Goal: Transaction & Acquisition: Purchase product/service

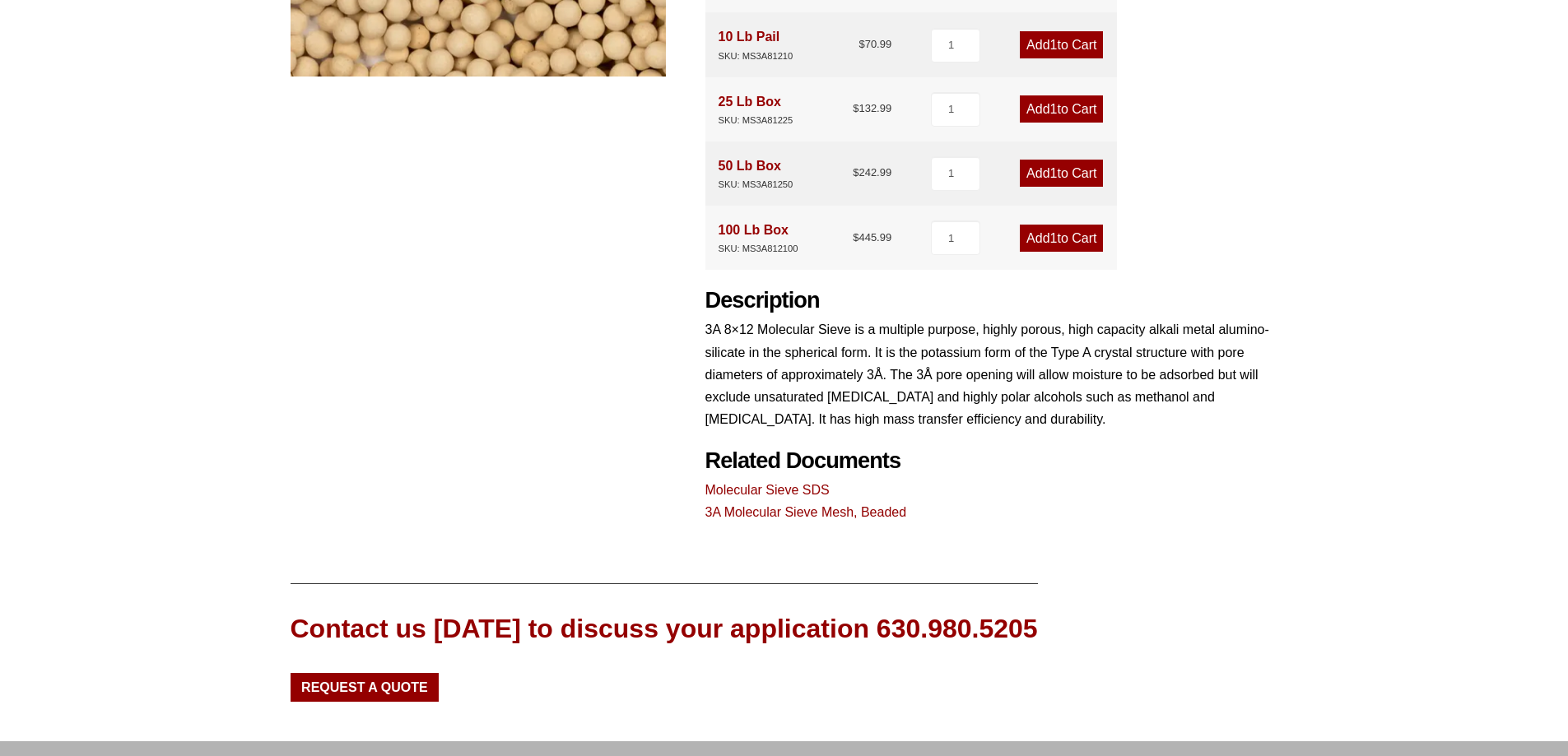
scroll to position [577, 0]
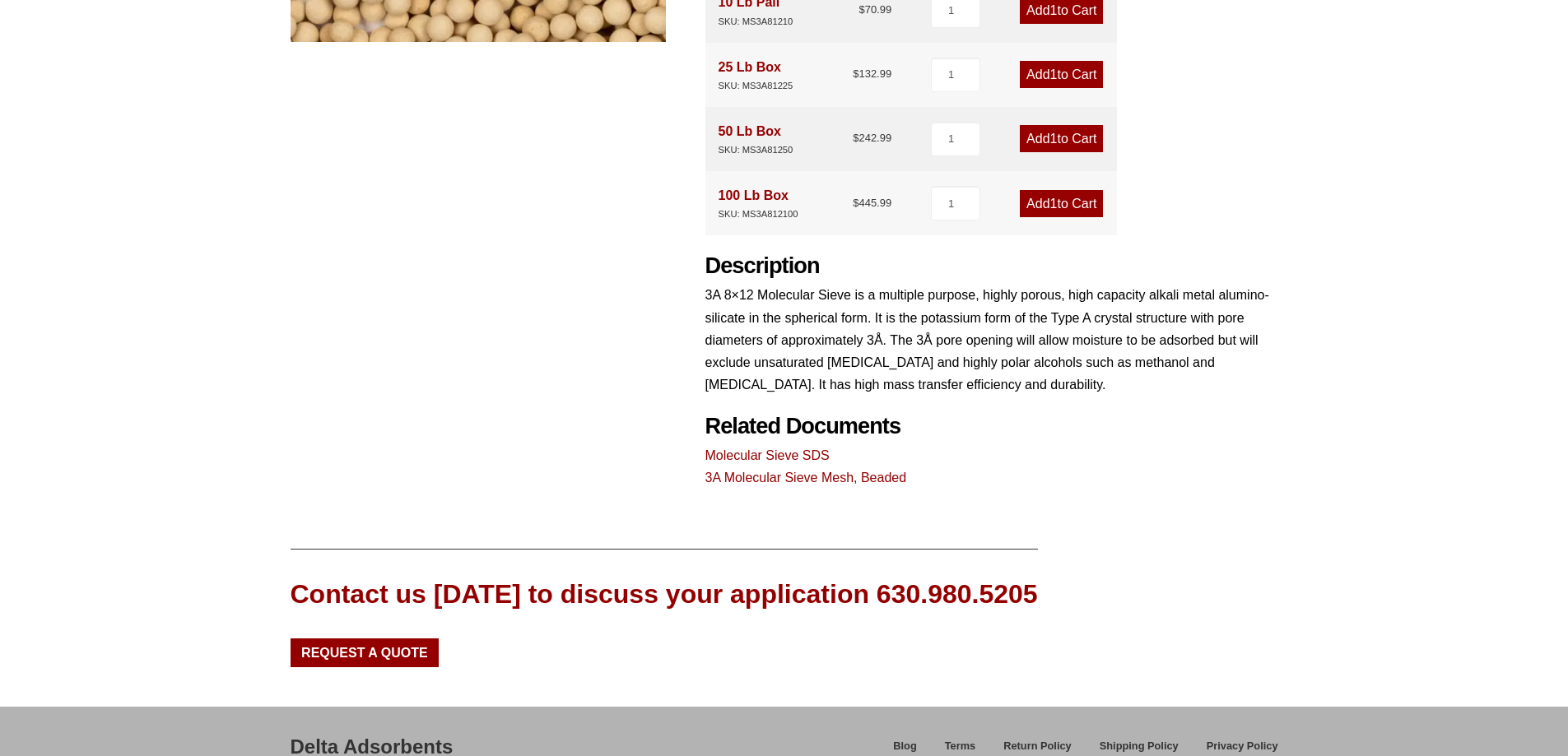
click at [819, 479] on link "3A Molecular Sieve Mesh, Beaded" at bounding box center [806, 477] width 201 height 14
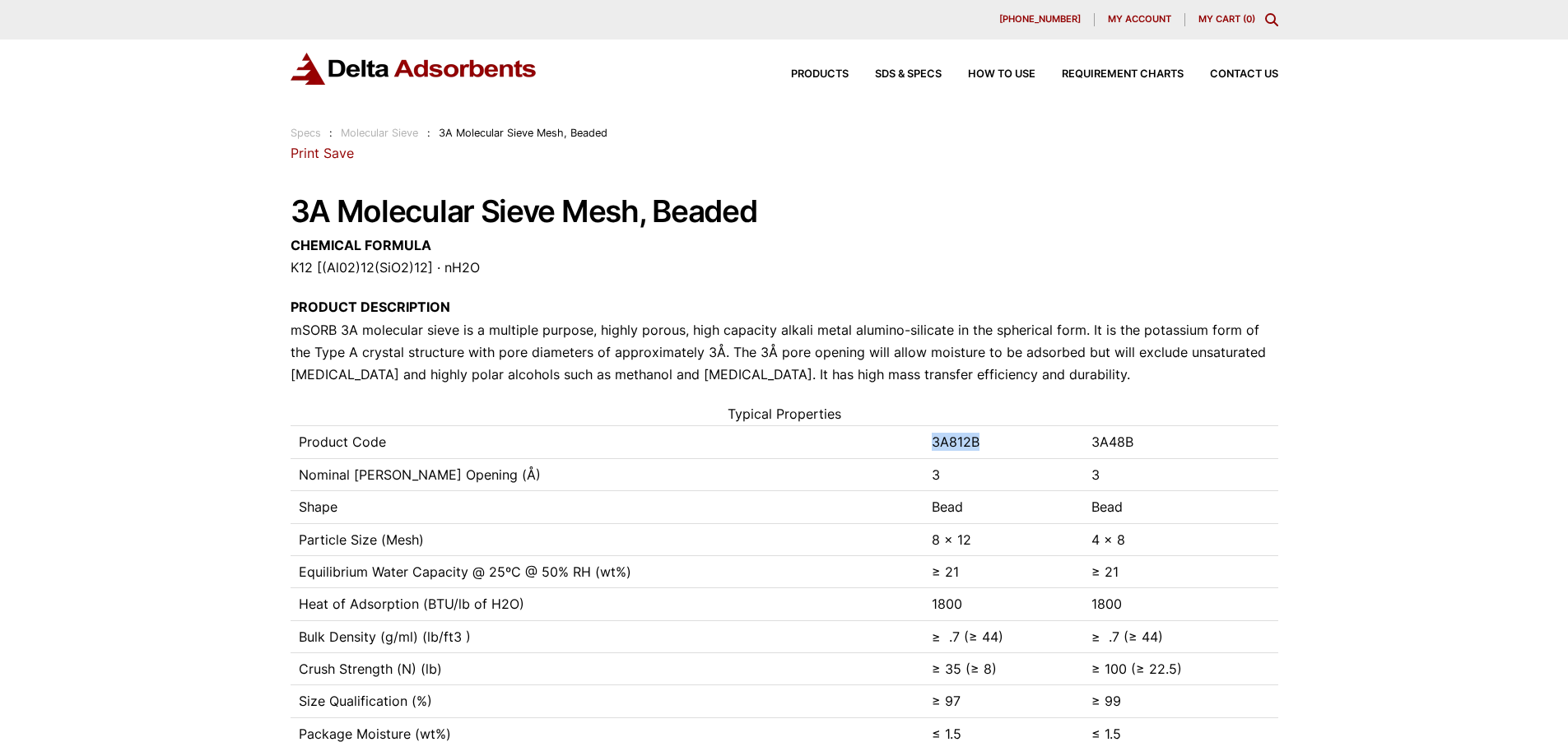
drag, startPoint x: 995, startPoint y: 441, endPoint x: 934, endPoint y: 447, distance: 61.3
click at [934, 447] on td "3A812B" at bounding box center [1003, 441] width 160 height 32
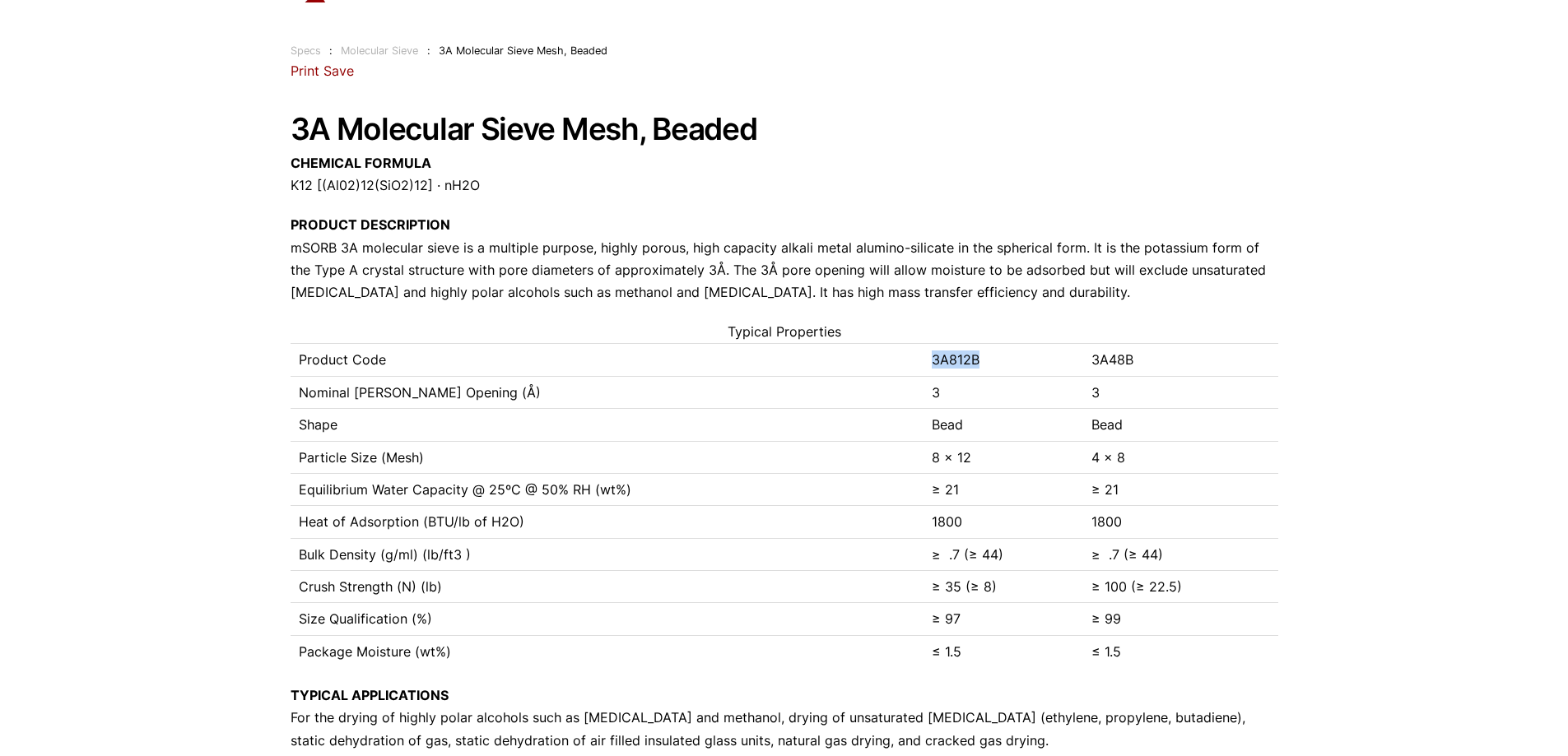
drag, startPoint x: 941, startPoint y: 346, endPoint x: 947, endPoint y: 354, distance: 10.0
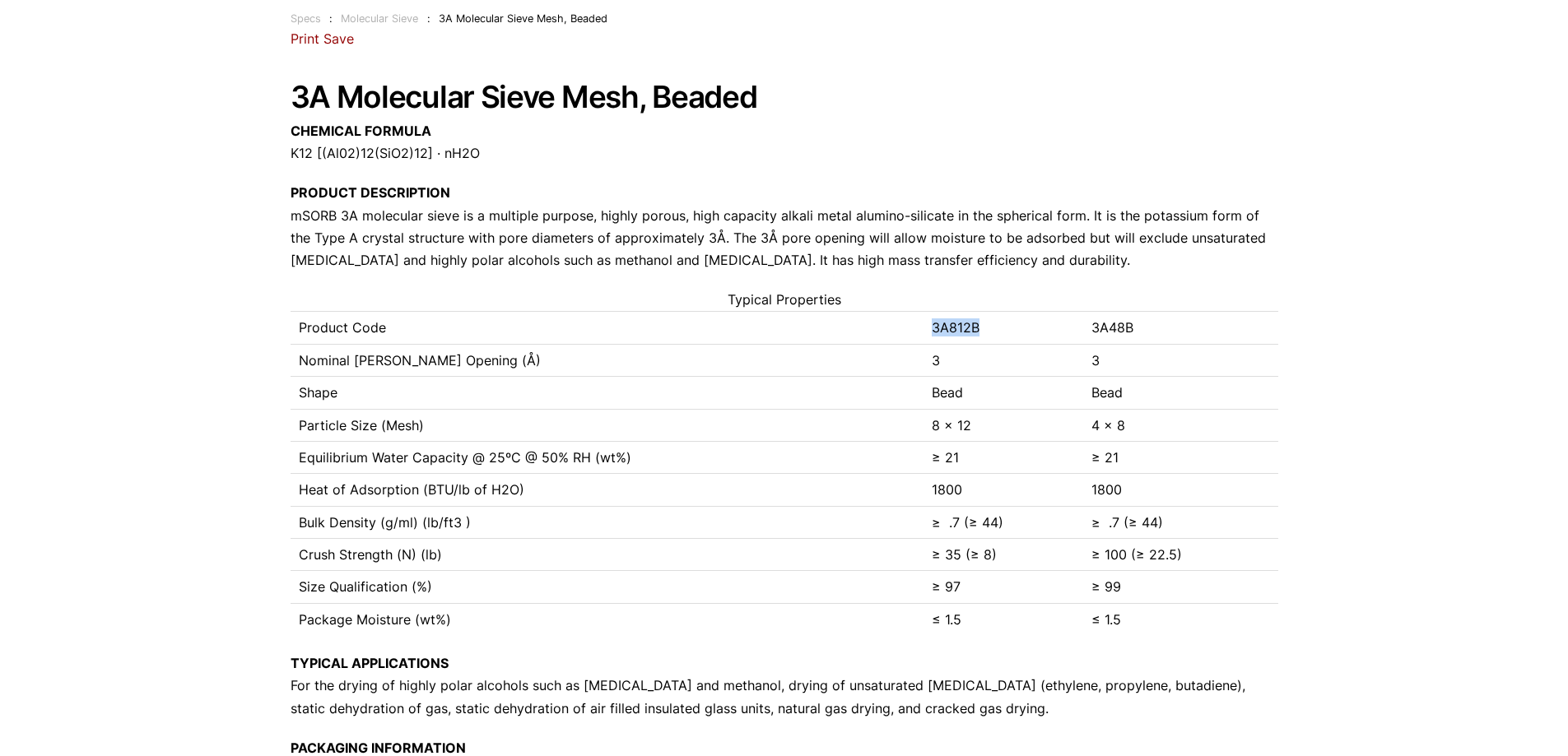
scroll to position [0, 0]
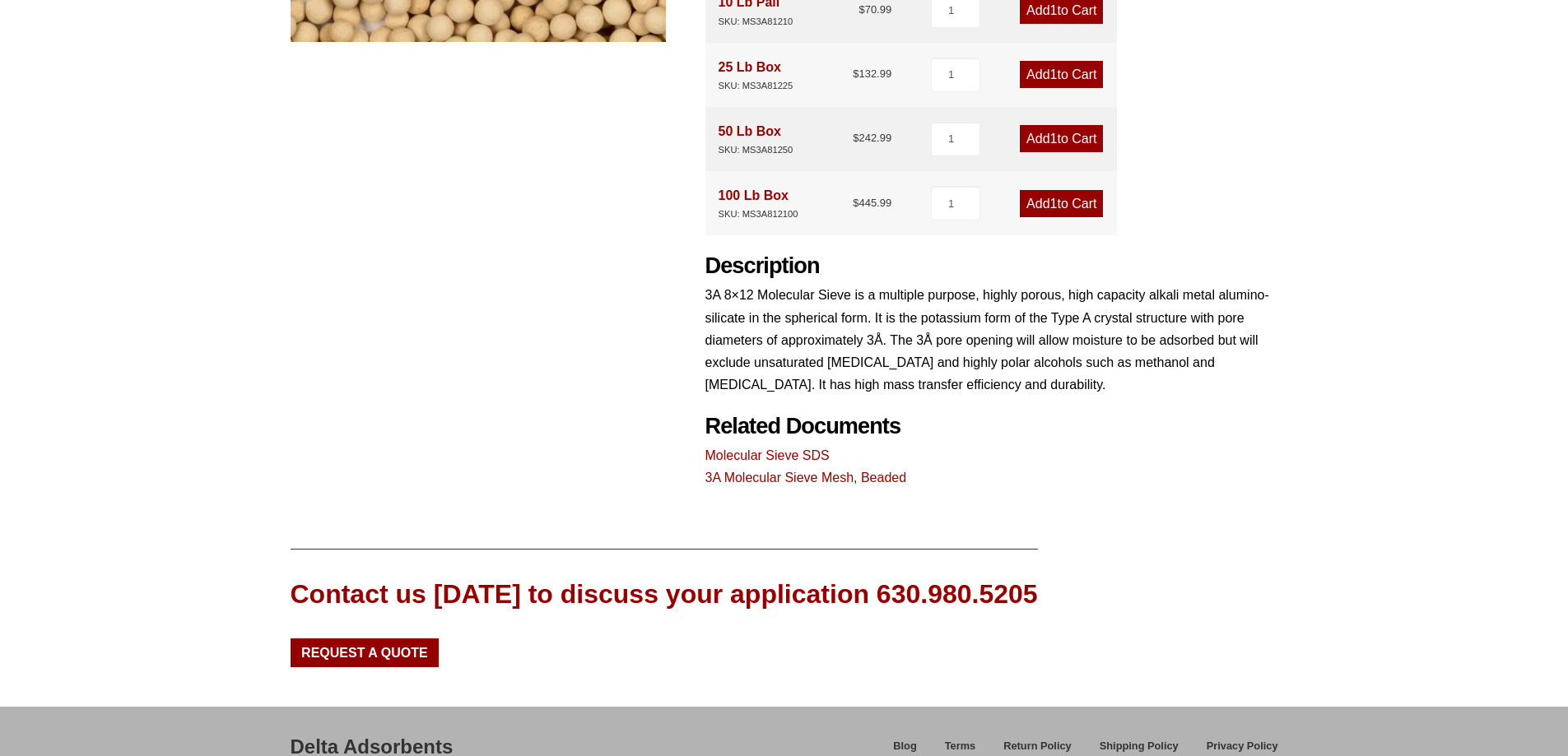
click at [790, 451] on link "Molecular Sieve SDS" at bounding box center [767, 455] width 124 height 14
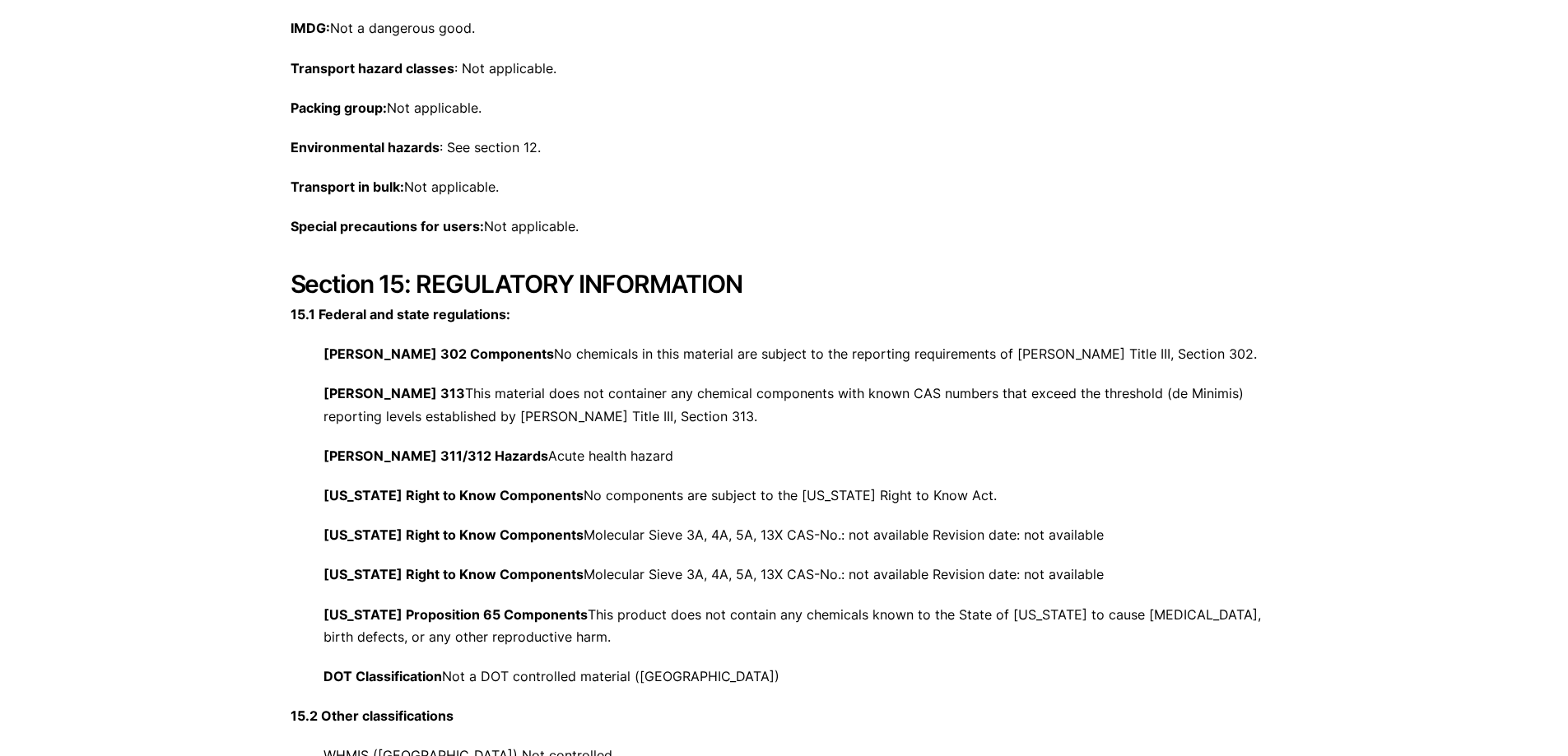
scroll to position [5514, 0]
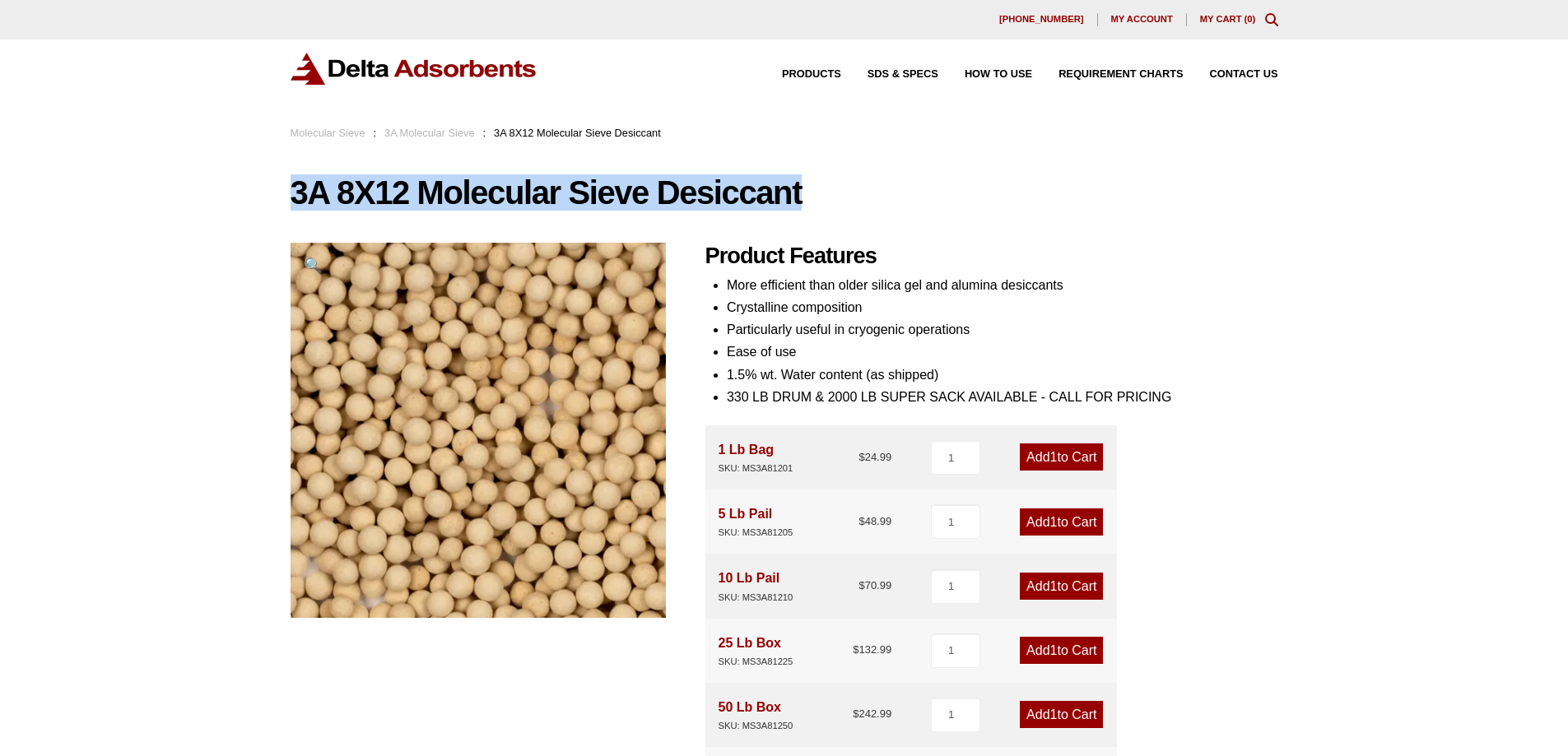
drag, startPoint x: 292, startPoint y: 188, endPoint x: 812, endPoint y: 191, distance: 520.0
click at [812, 191] on h1 "3A 8X12 Molecular Sieve Desiccant" at bounding box center [785, 192] width 988 height 34
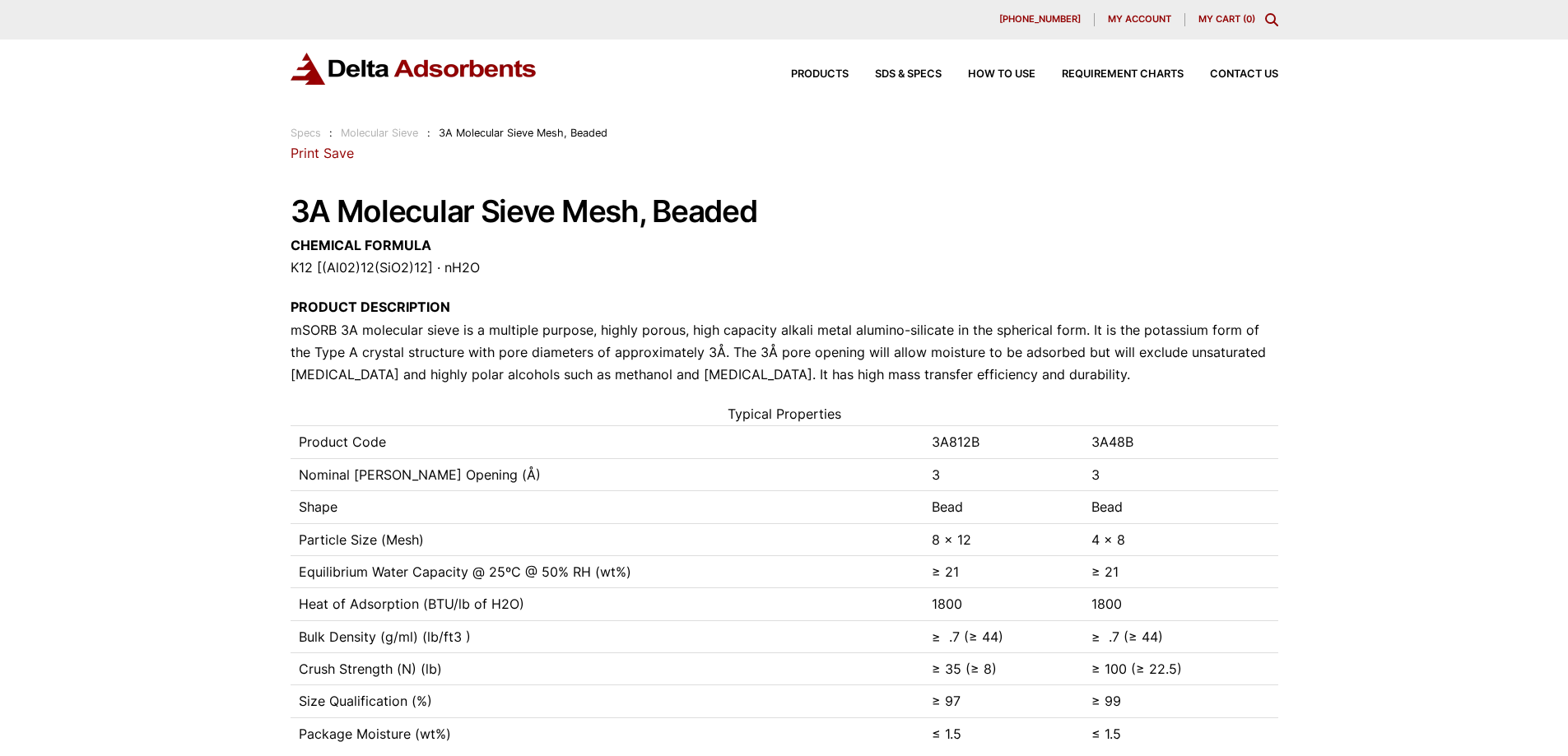
click at [353, 62] on img at bounding box center [414, 68] width 247 height 32
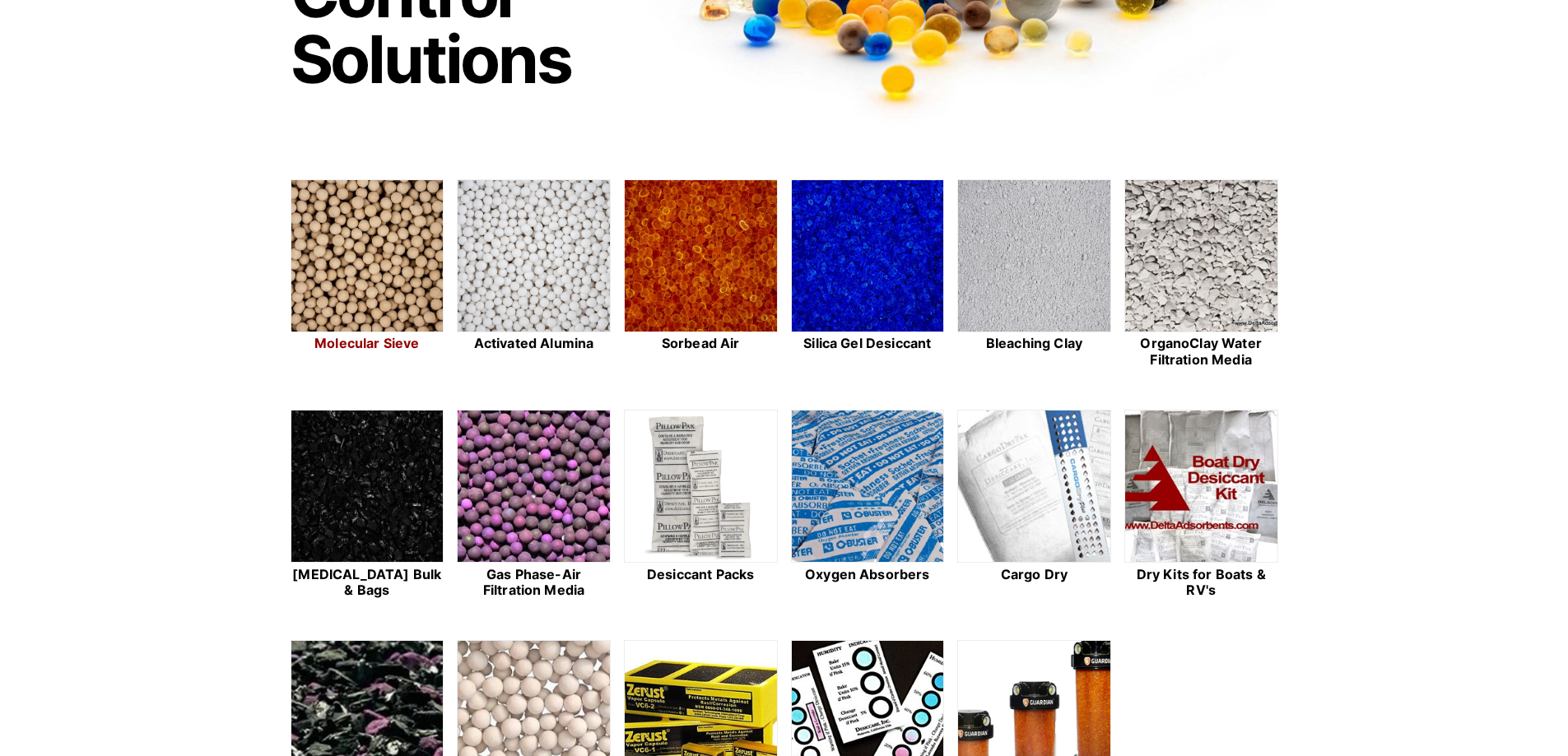
click at [340, 275] on img at bounding box center [367, 257] width 152 height 153
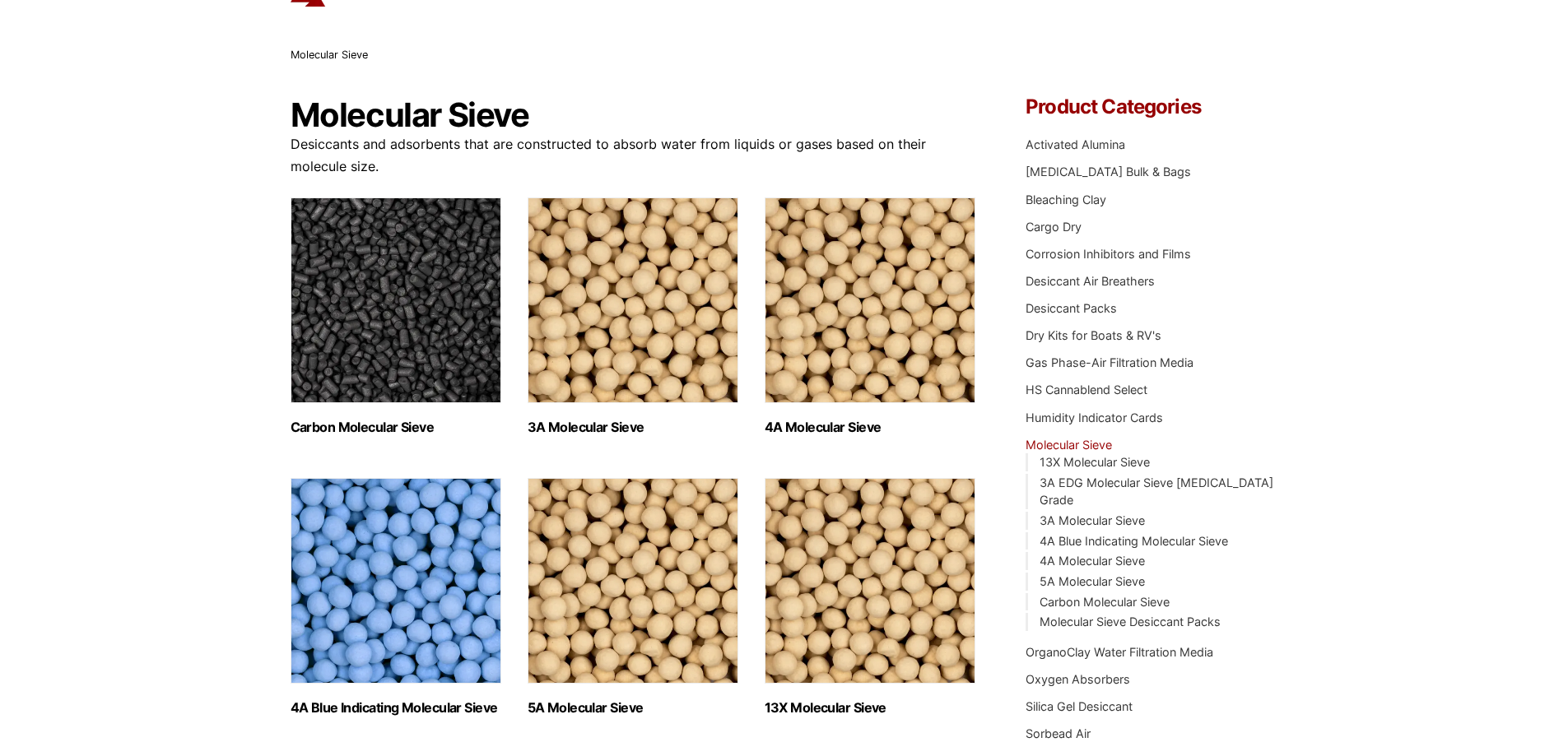
scroll to position [82, 0]
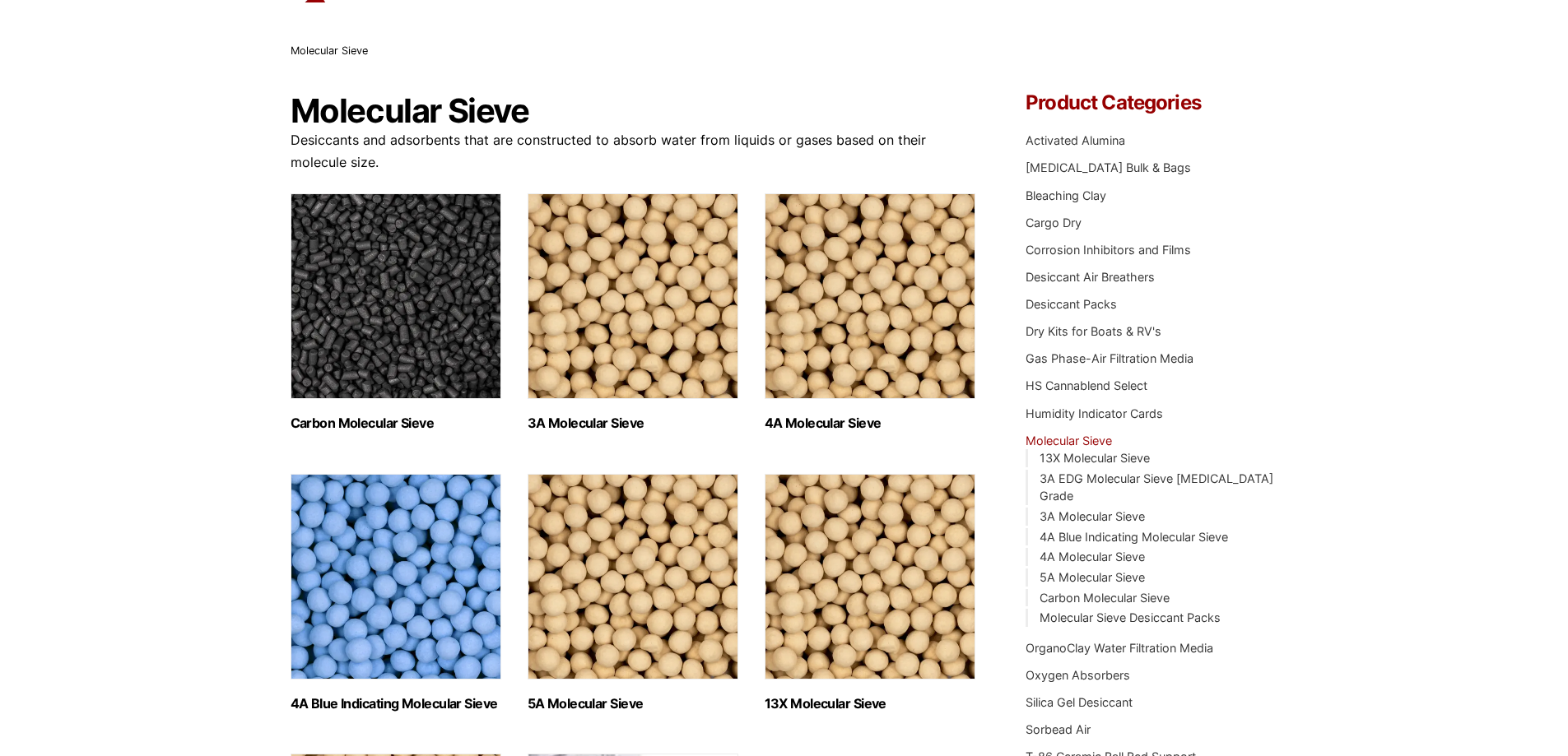
click at [653, 379] on img "Visit product category 3A Molecular Sieve" at bounding box center [633, 296] width 210 height 206
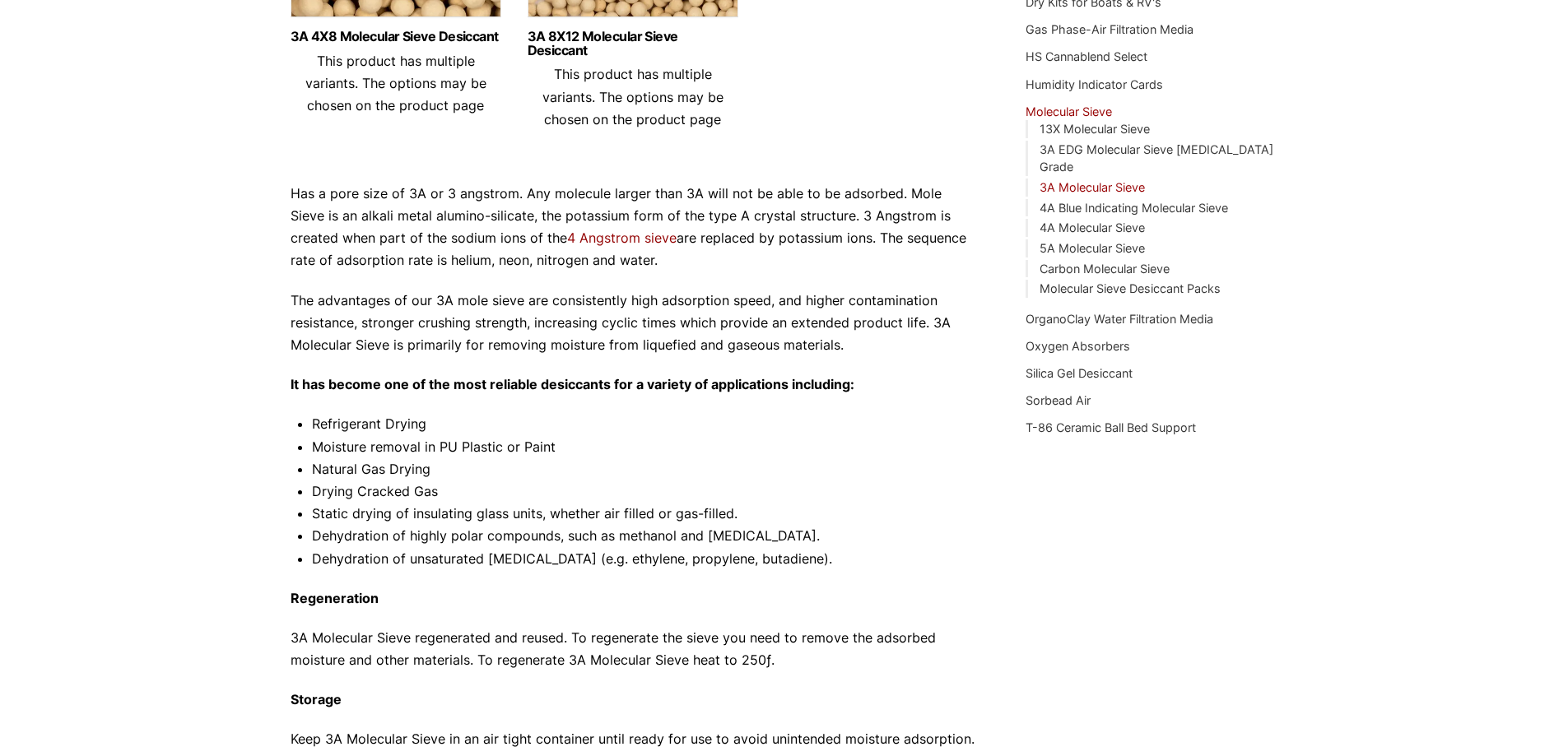
scroll to position [82, 0]
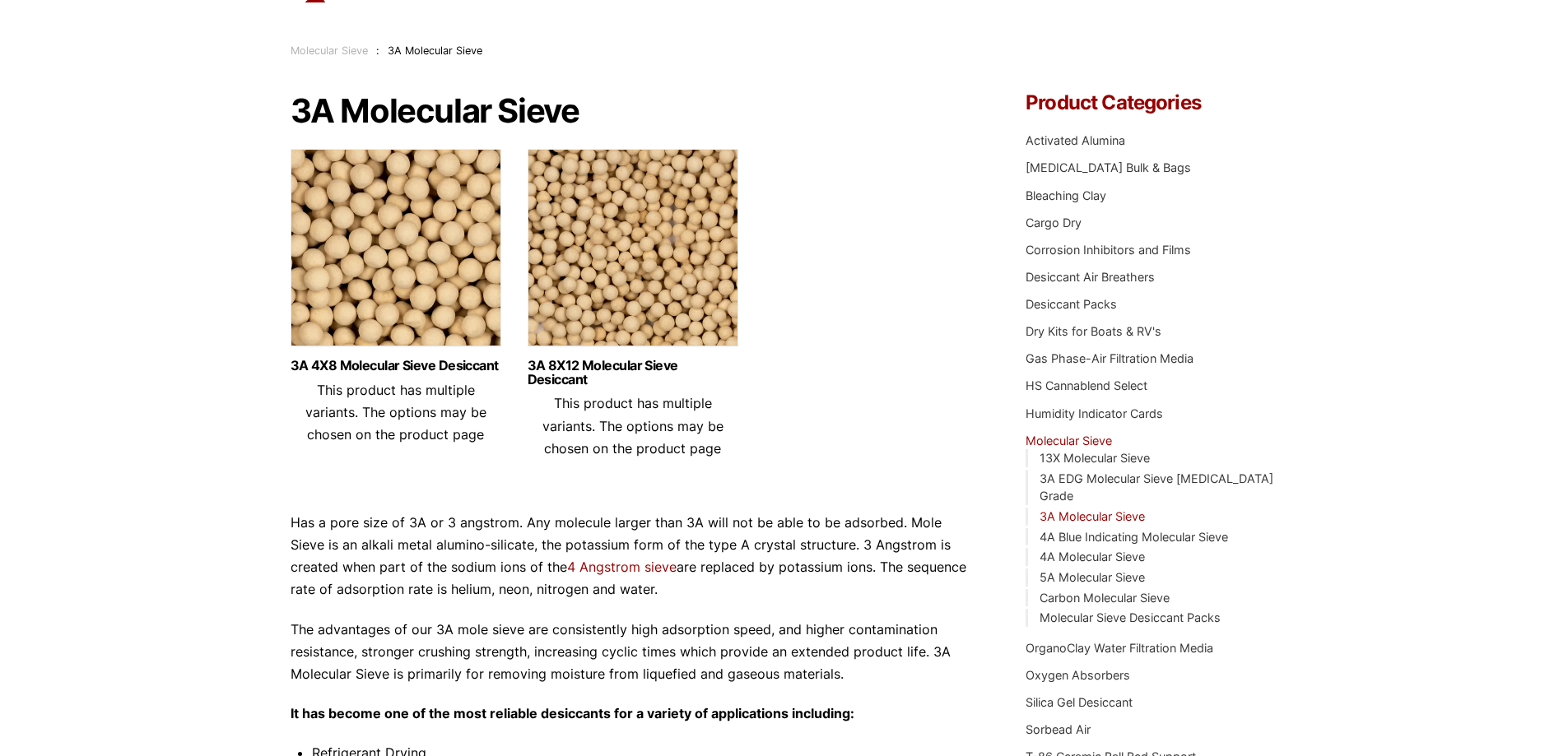
click at [455, 238] on img at bounding box center [396, 251] width 210 height 206
click at [606, 376] on link "3A 8X12 Molecular Sieve Desiccant" at bounding box center [633, 373] width 210 height 28
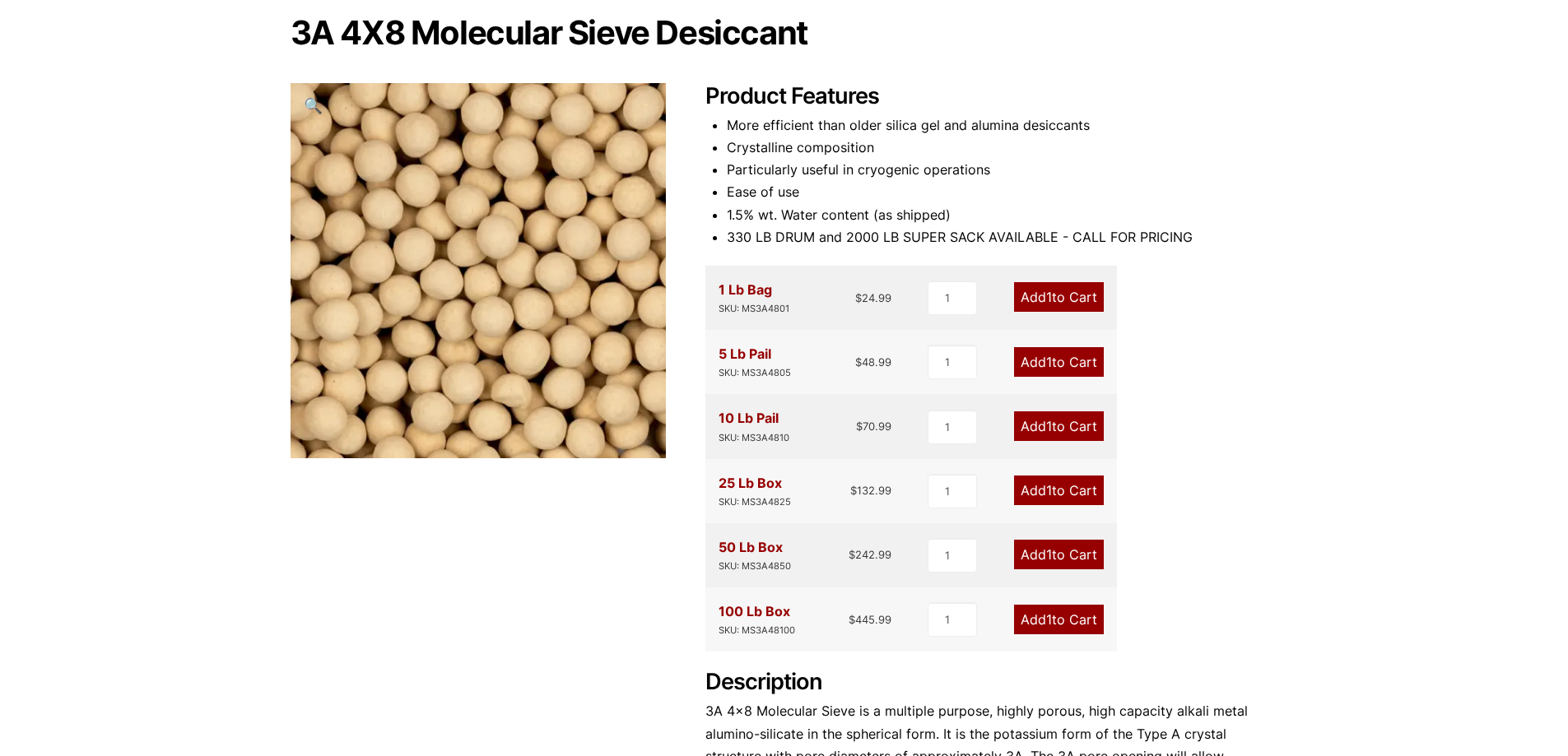
scroll to position [165, 0]
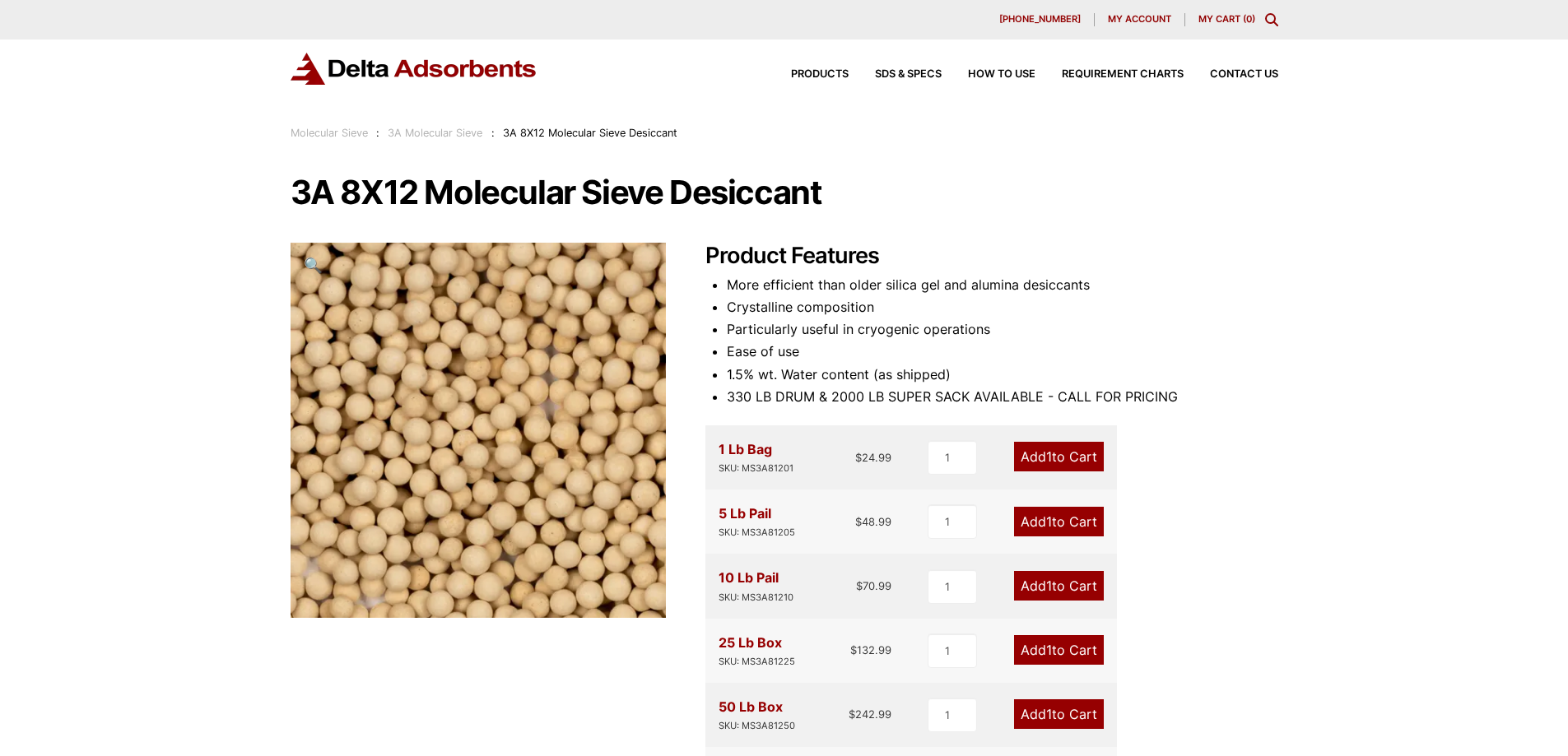
click at [1057, 595] on link "Add 1 to Cart" at bounding box center [1059, 586] width 90 height 30
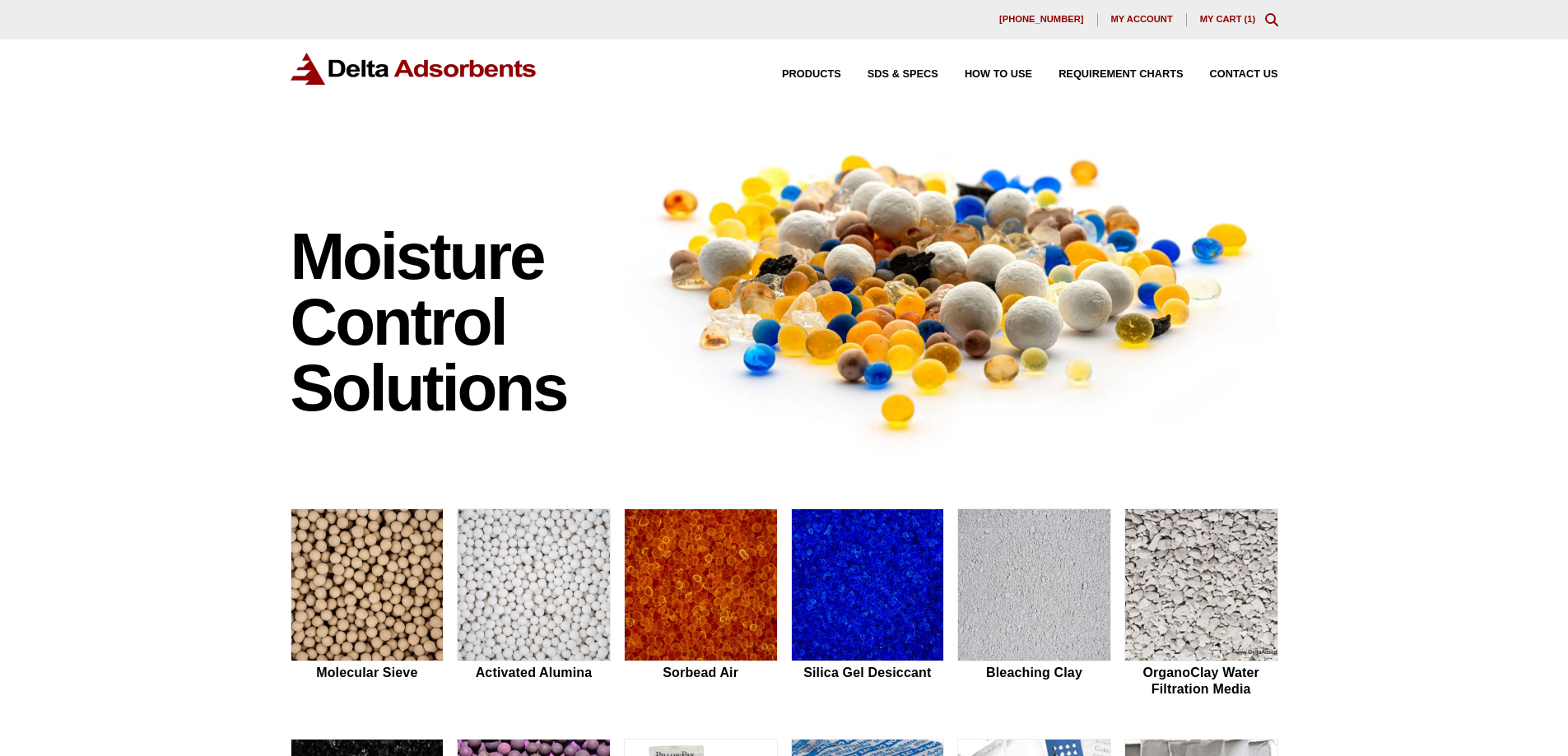
click at [1228, 18] on link "My Cart ( 1 )" at bounding box center [1228, 18] width 56 height 10
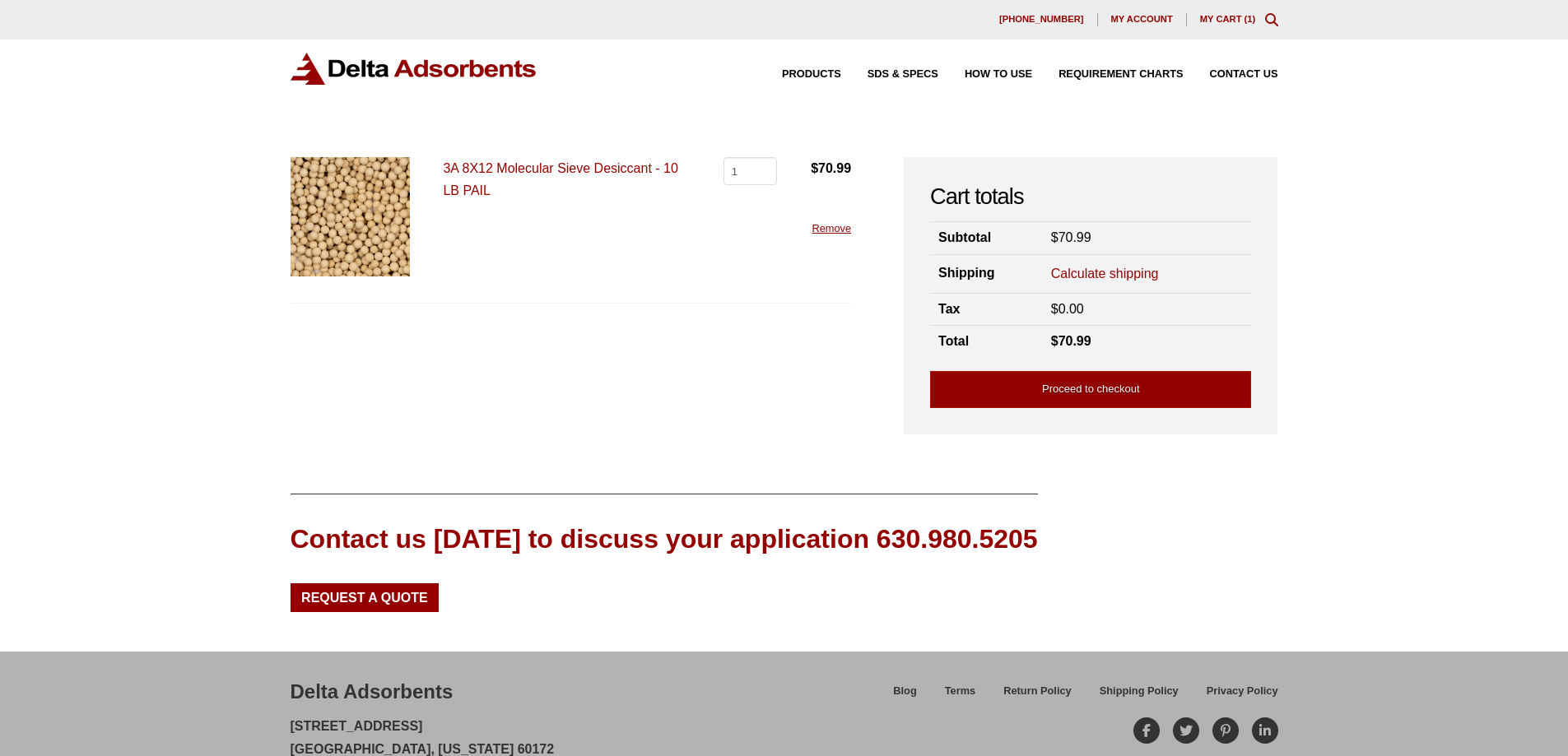
click at [1077, 286] on form "Calculate shipping Country / region Select a country / region… Canada United St…" at bounding box center [1147, 274] width 192 height 24
click at [1091, 275] on link "Calculate shipping" at bounding box center [1104, 274] width 108 height 18
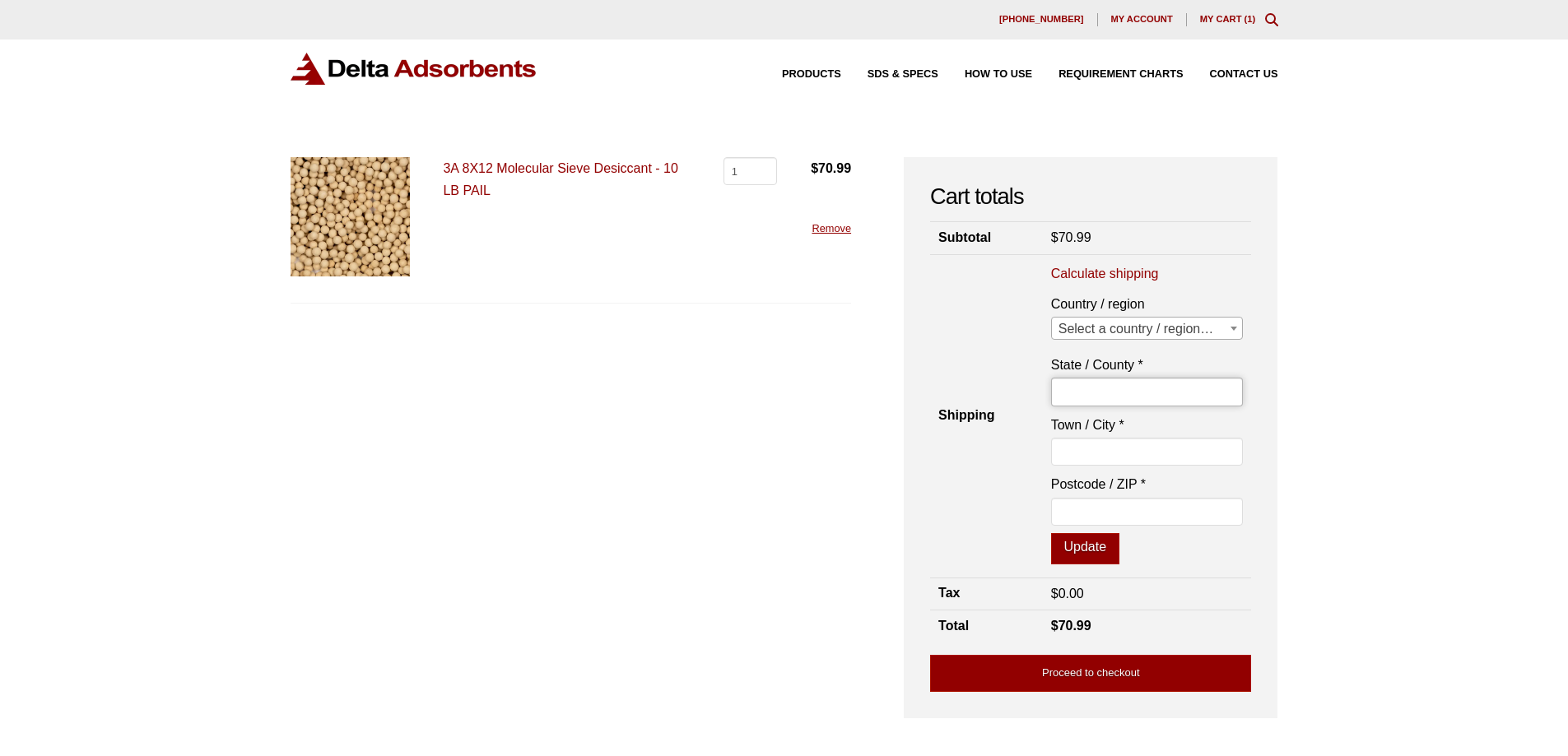
click at [1108, 392] on input "State / County *" at bounding box center [1147, 392] width 192 height 28
select select "US"
type input "San Jose"
type input "95131"
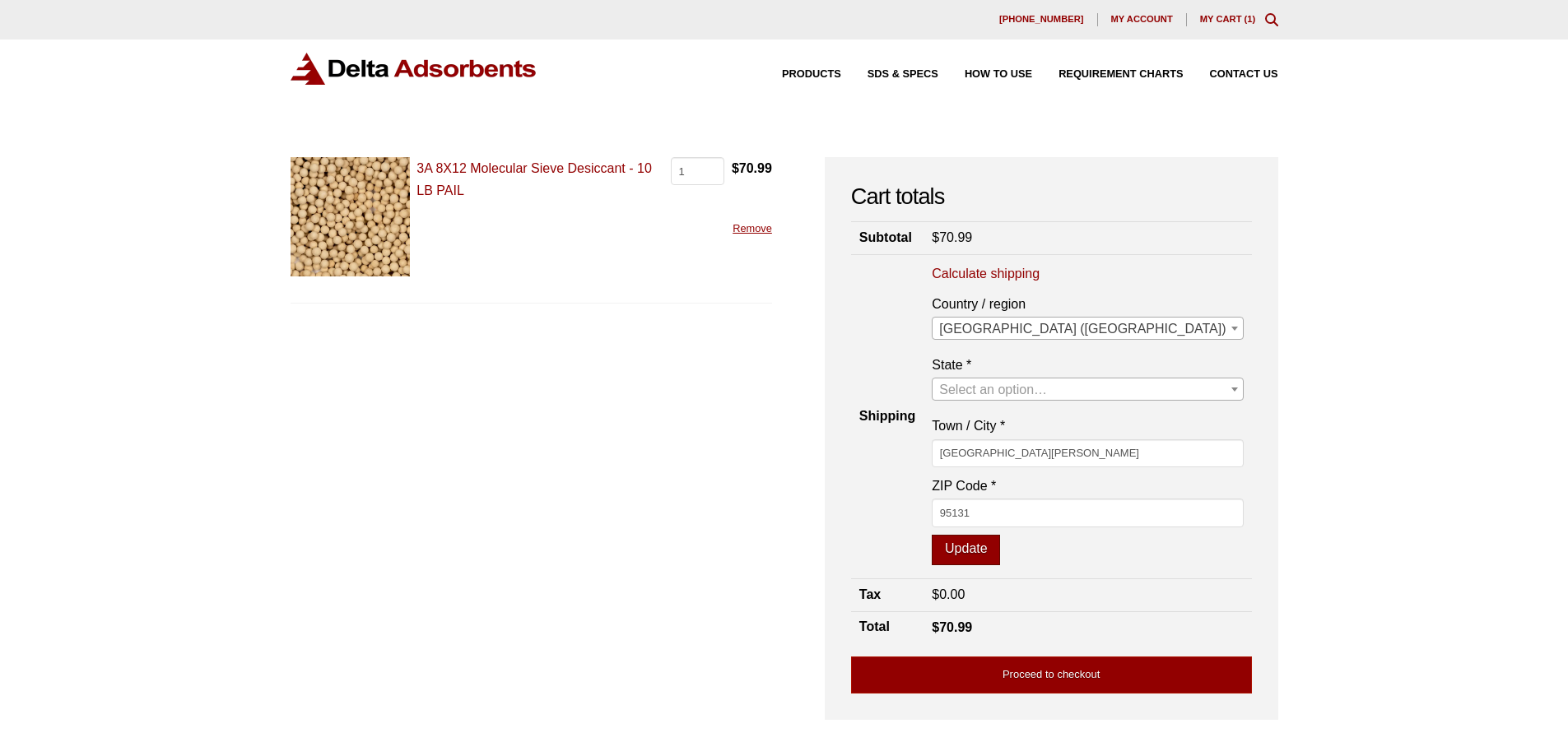
click at [1000, 559] on button "Update" at bounding box center [965, 550] width 68 height 32
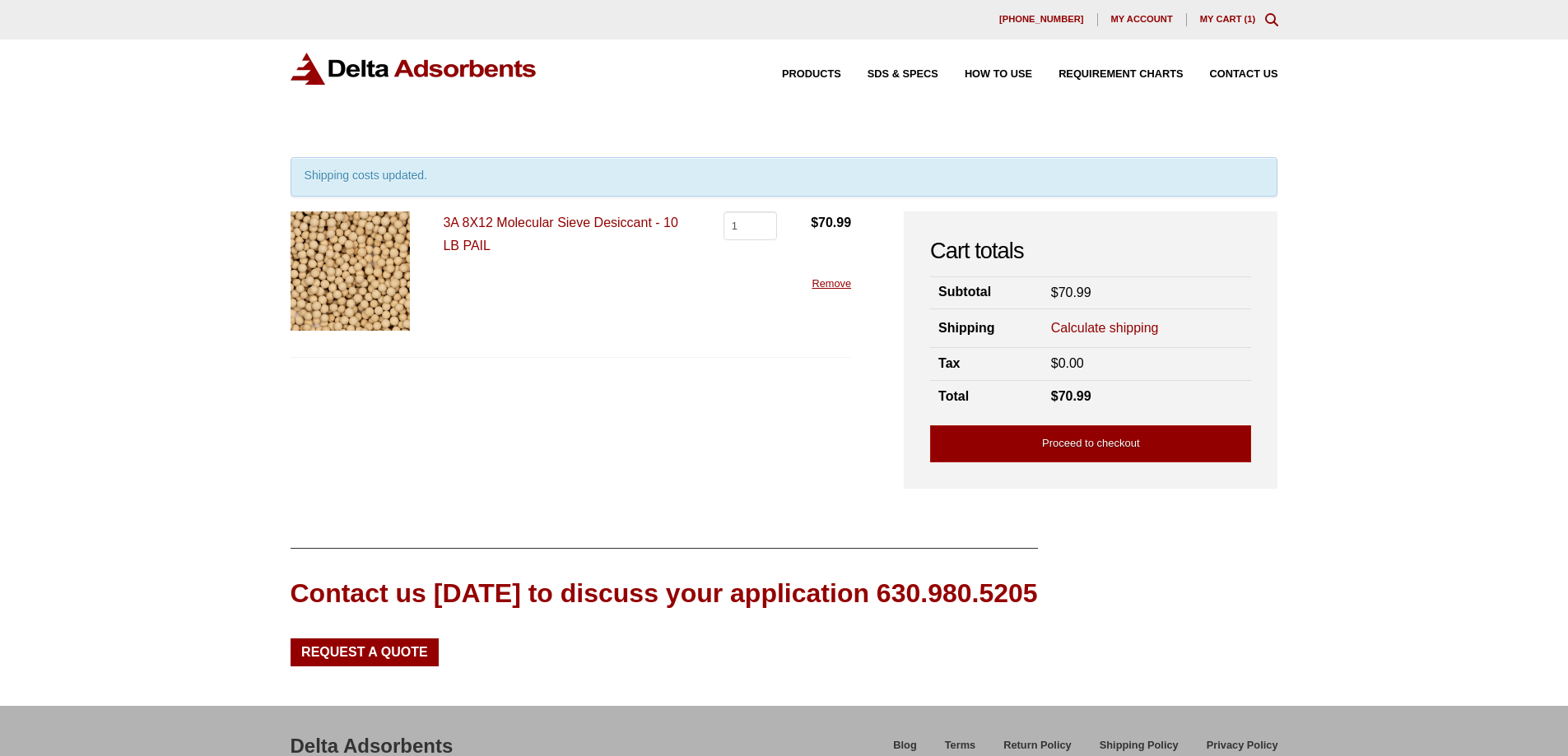
click at [1114, 326] on link "Calculate shipping" at bounding box center [1104, 328] width 108 height 18
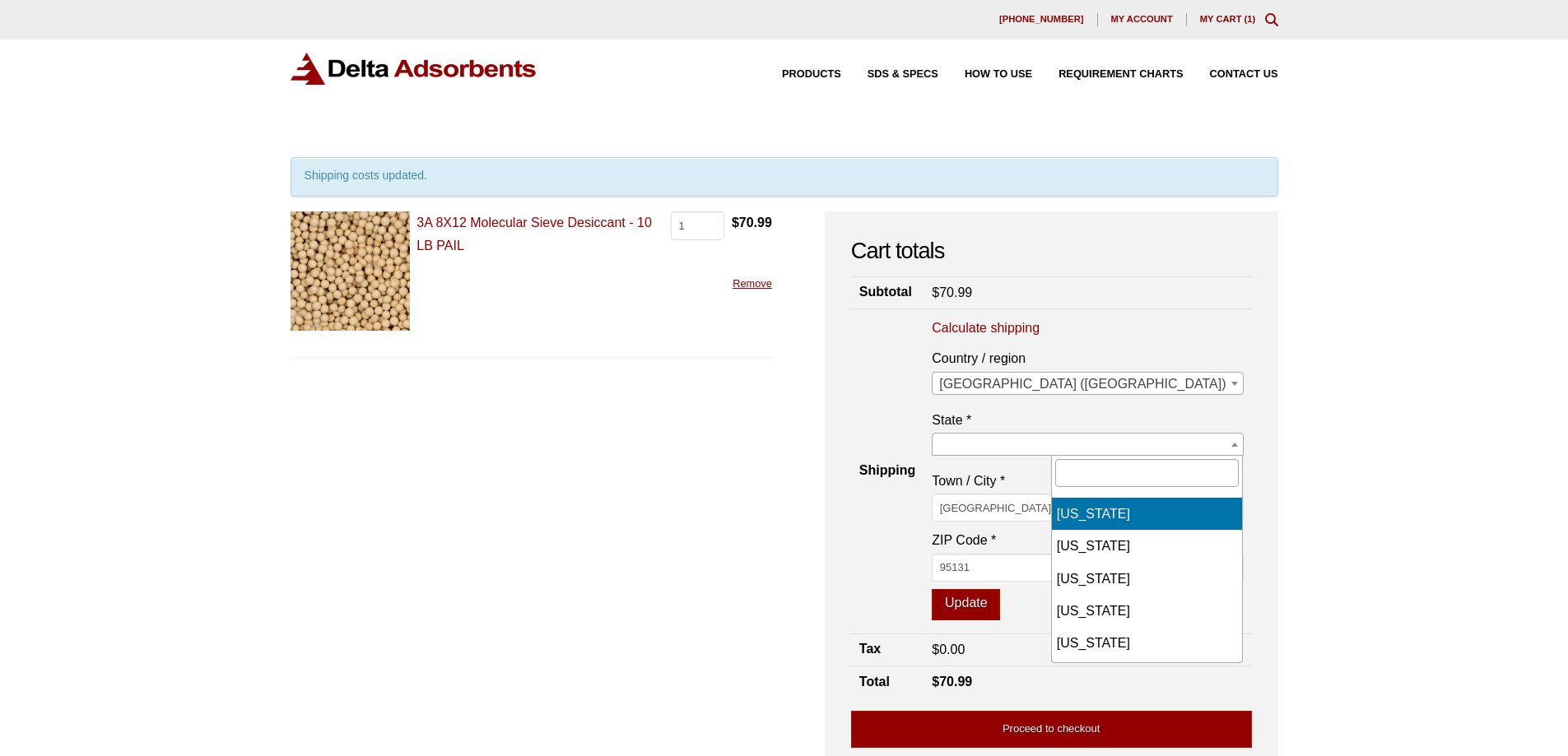
click at [1111, 442] on span at bounding box center [1087, 444] width 311 height 23
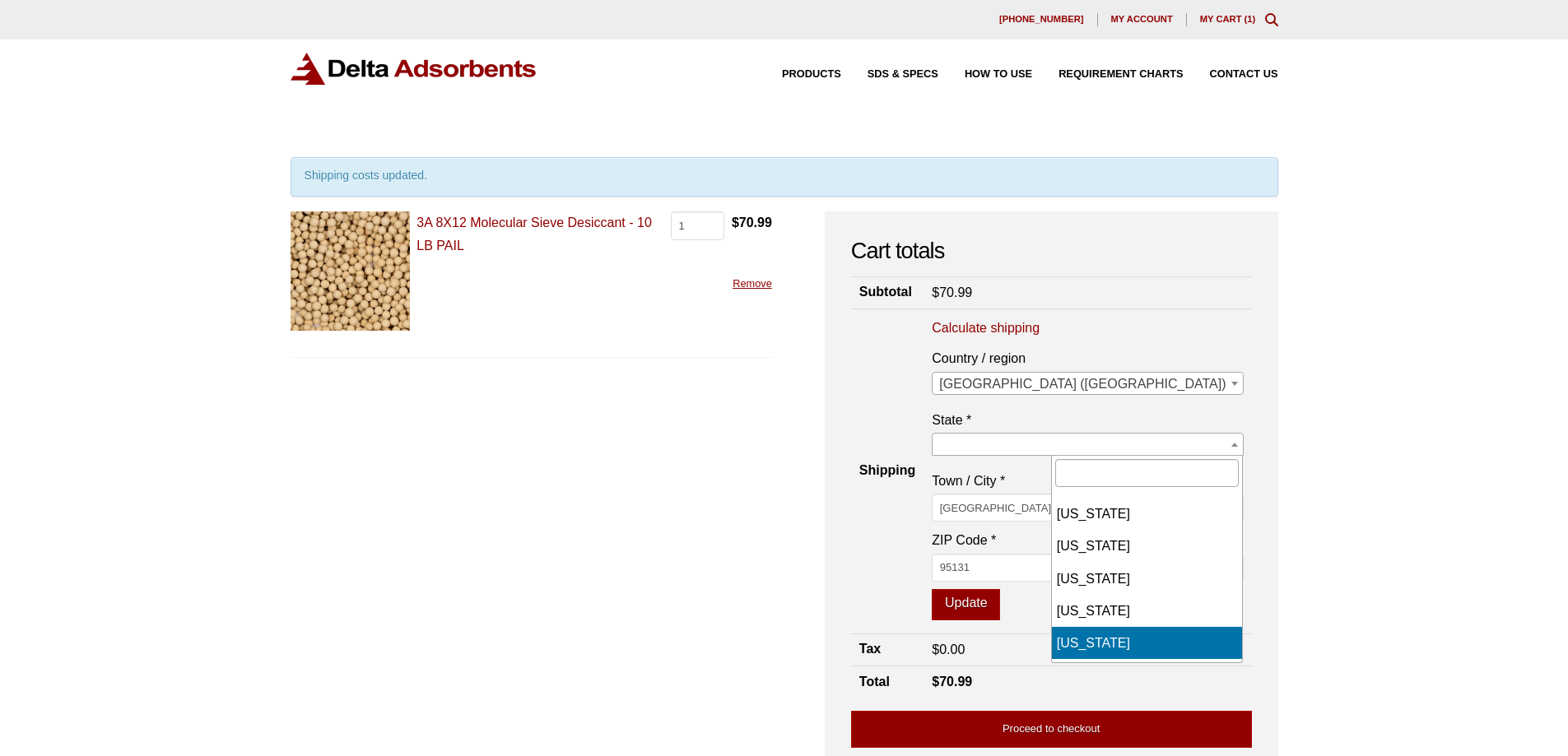
select select "CA"
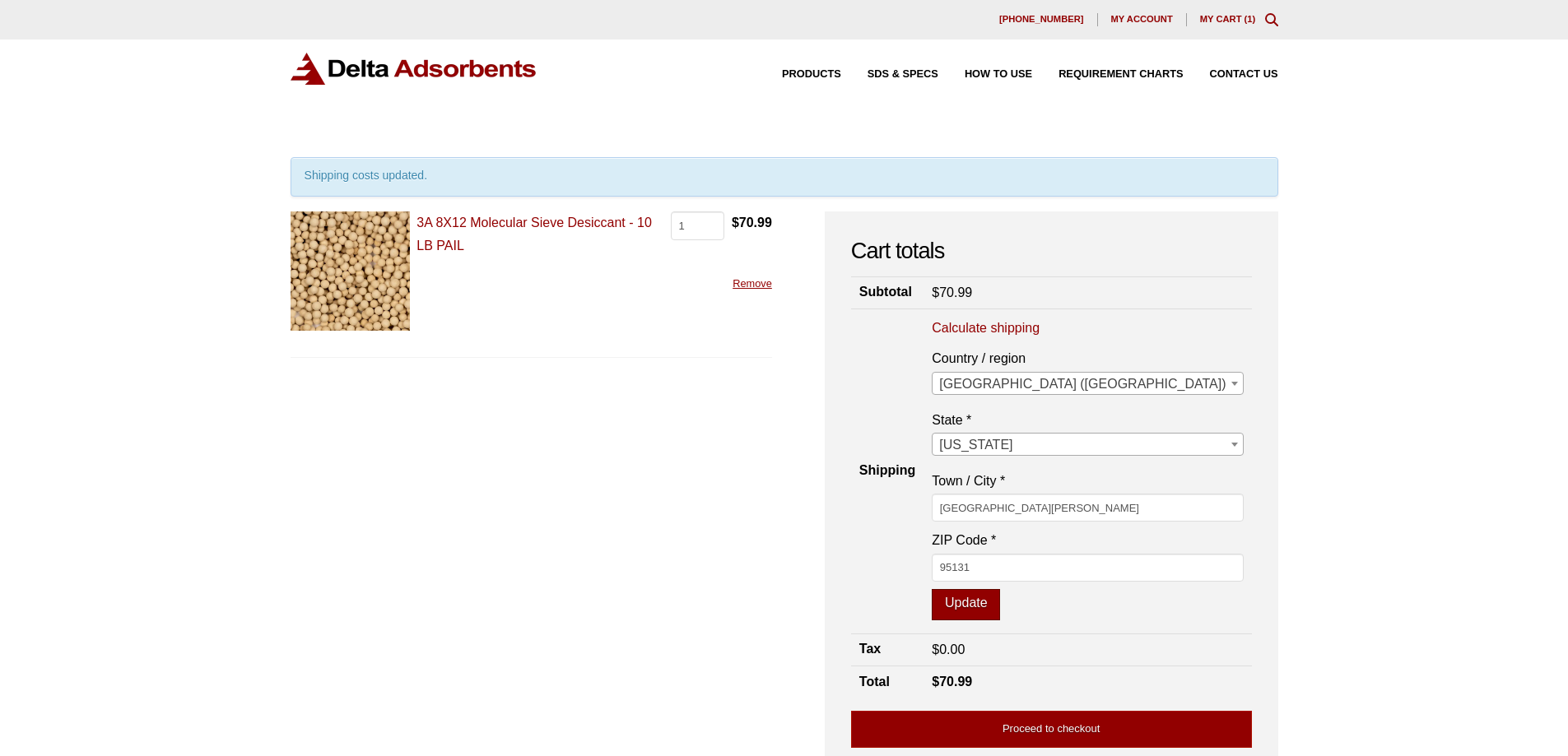
click at [1000, 606] on button "Update" at bounding box center [965, 605] width 68 height 32
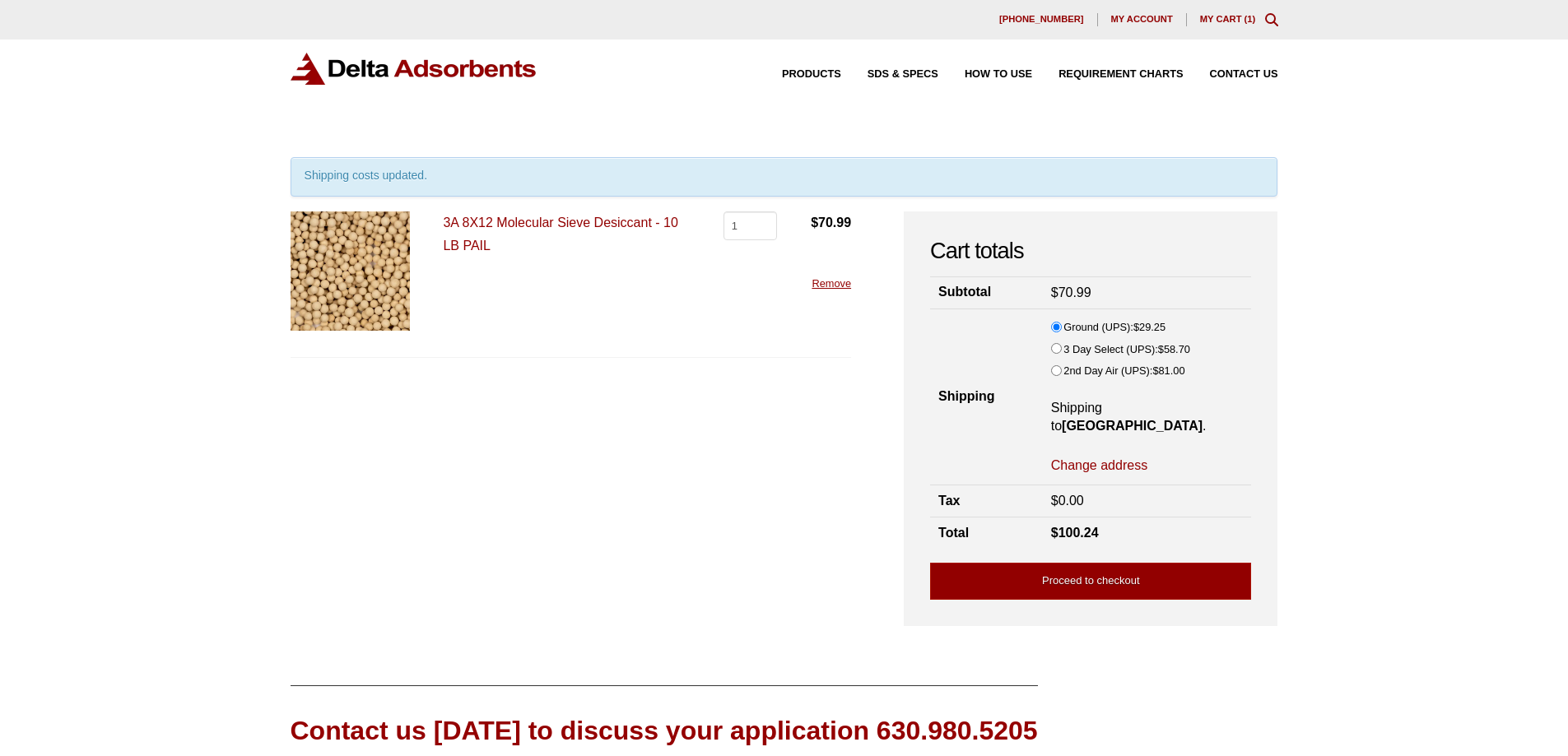
click at [527, 223] on link "3A 8X12 Molecular Sieve Desiccant - 10 LB PAIL" at bounding box center [559, 234] width 235 height 36
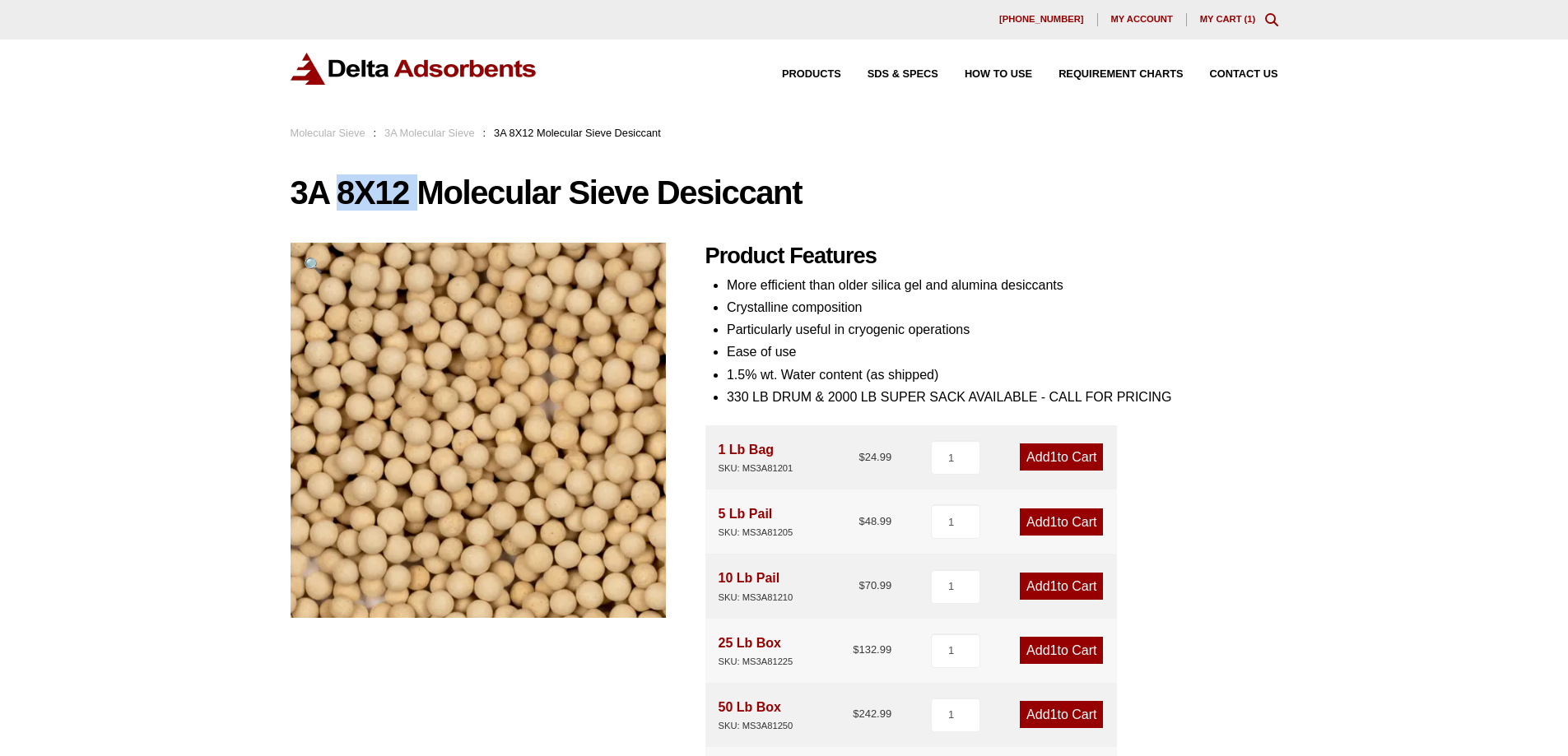
drag, startPoint x: 339, startPoint y: 187, endPoint x: 415, endPoint y: 195, distance: 76.4
click at [415, 195] on h1 "3A 8X12 Molecular Sieve Desiccant" at bounding box center [785, 192] width 988 height 34
